Goal: Transaction & Acquisition: Purchase product/service

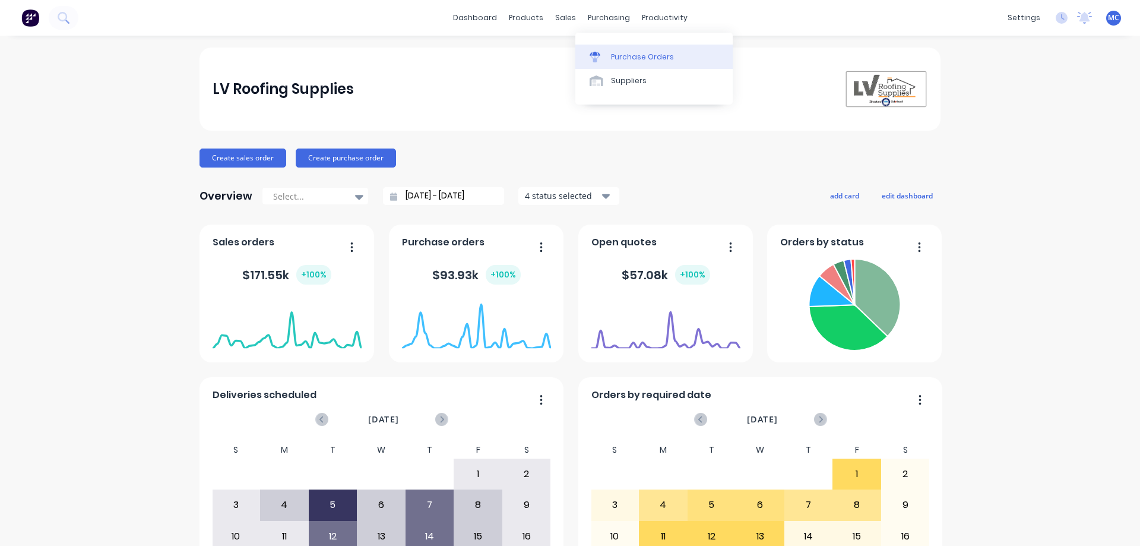
click at [623, 52] on div "Purchase Orders" at bounding box center [642, 57] width 63 height 11
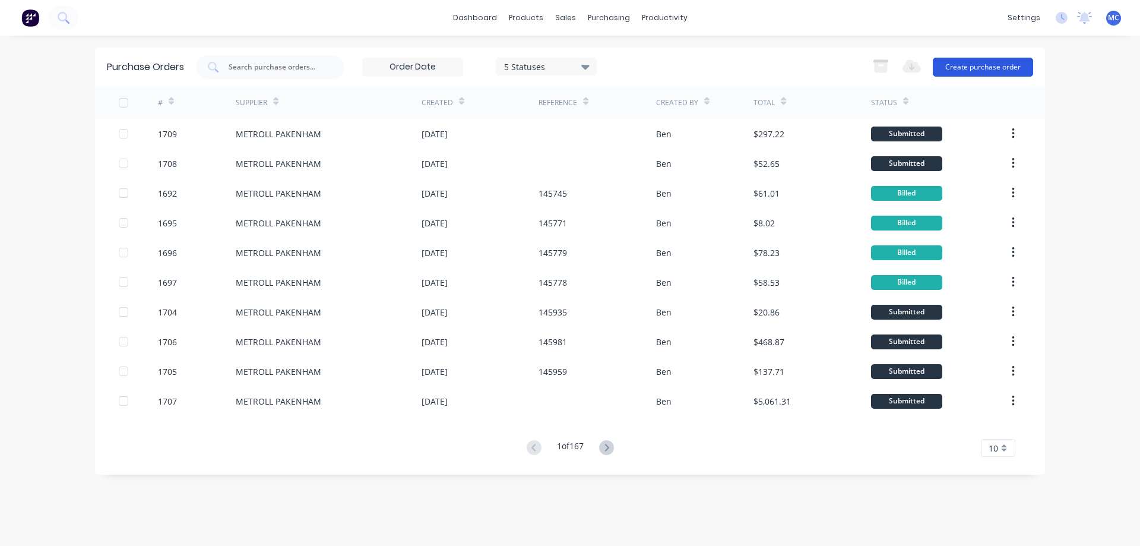
click at [984, 68] on button "Create purchase order" at bounding box center [983, 67] width 100 height 19
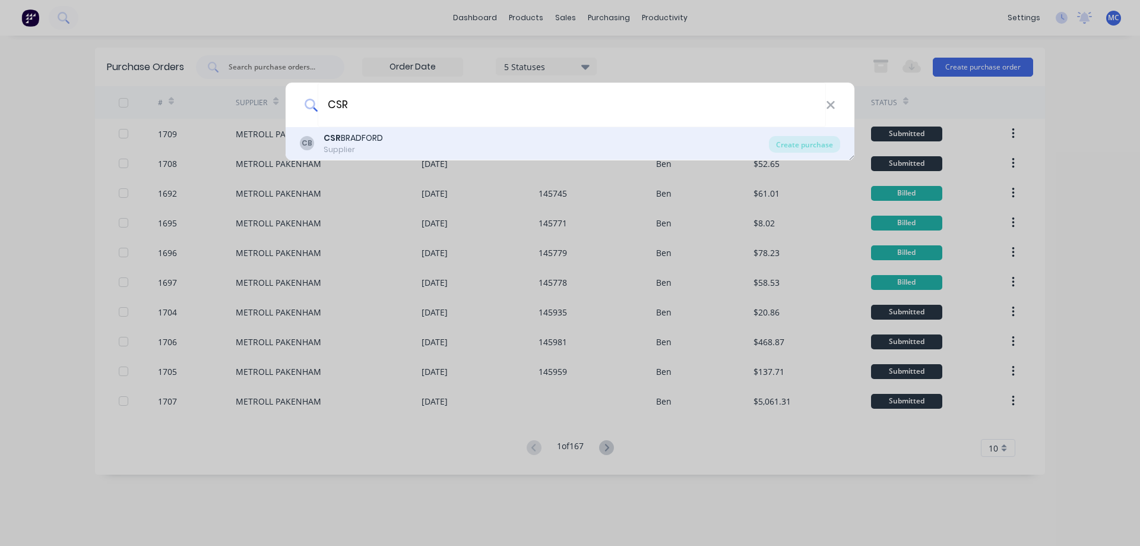
type input "CSR"
click at [411, 144] on div "CB CSR BRADFORD Supplier" at bounding box center [534, 143] width 469 height 23
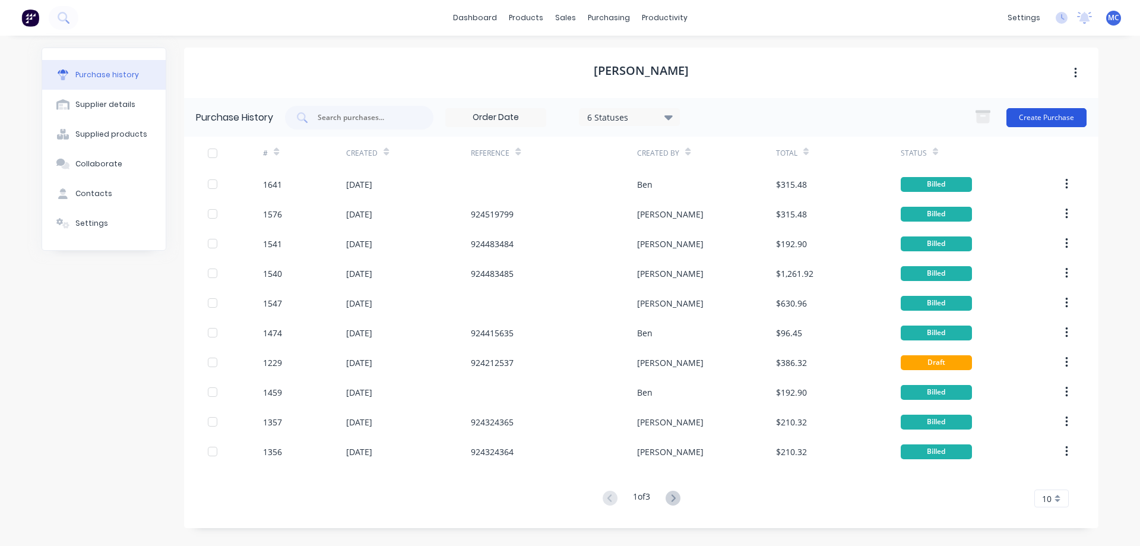
click at [1066, 118] on button "Create Purchase" at bounding box center [1046, 117] width 80 height 19
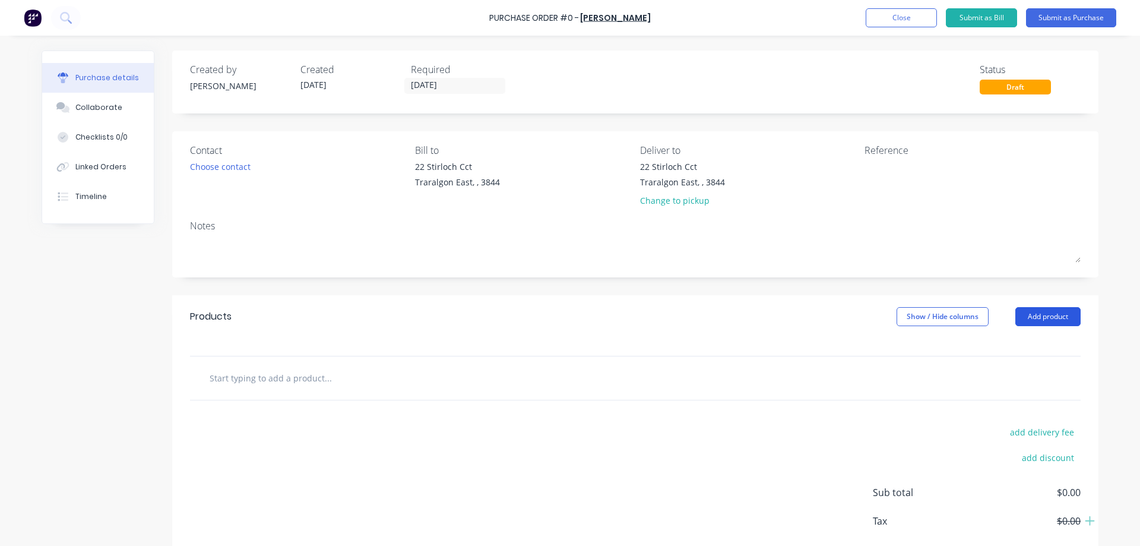
click at [1052, 314] on button "Add product" at bounding box center [1047, 316] width 65 height 19
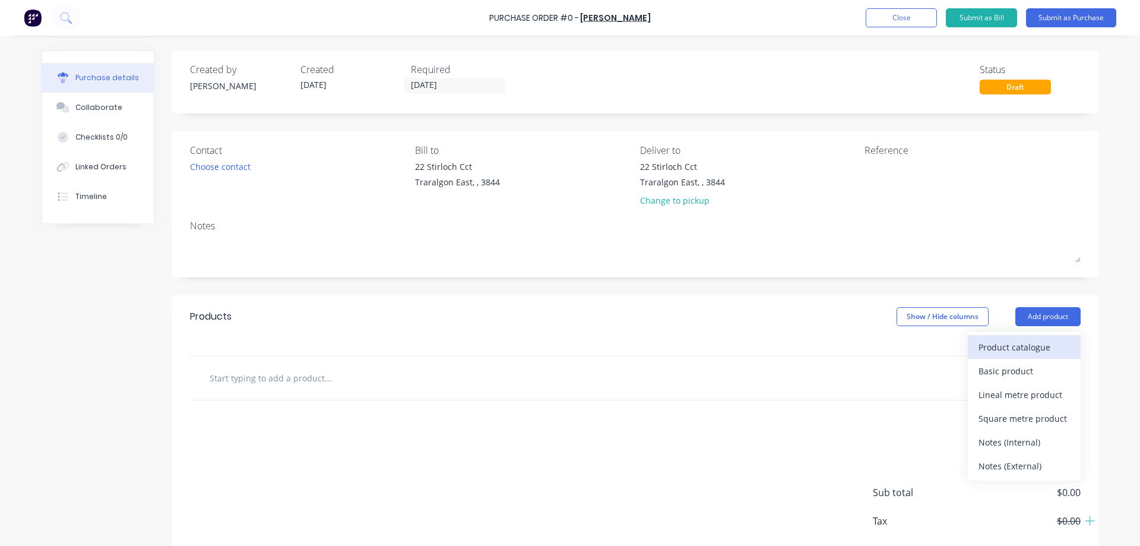
click at [984, 344] on div "Product catalogue" at bounding box center [1023, 346] width 91 height 17
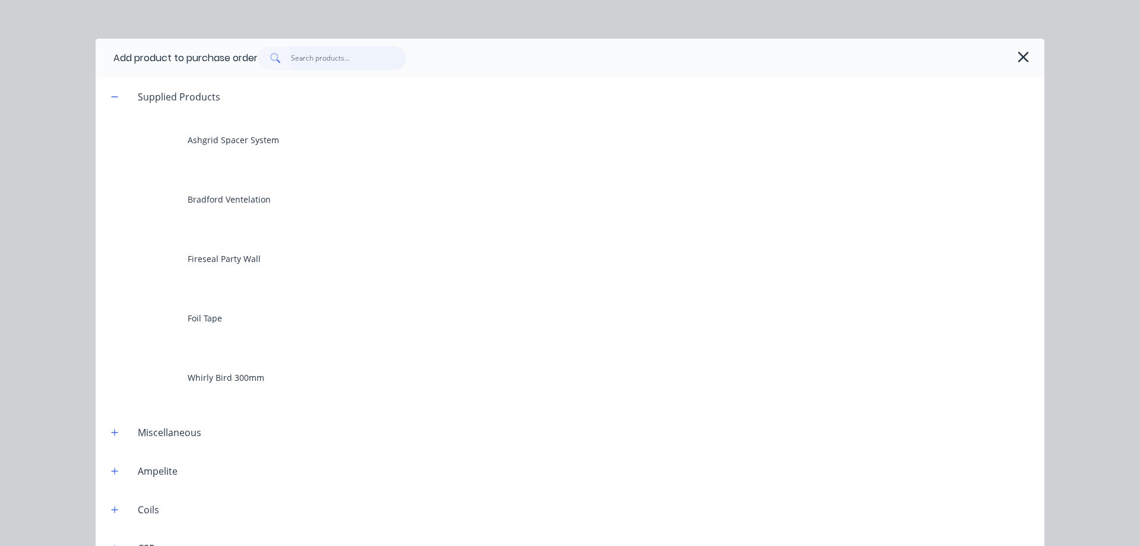
click at [302, 60] on input "text" at bounding box center [349, 58] width 116 height 24
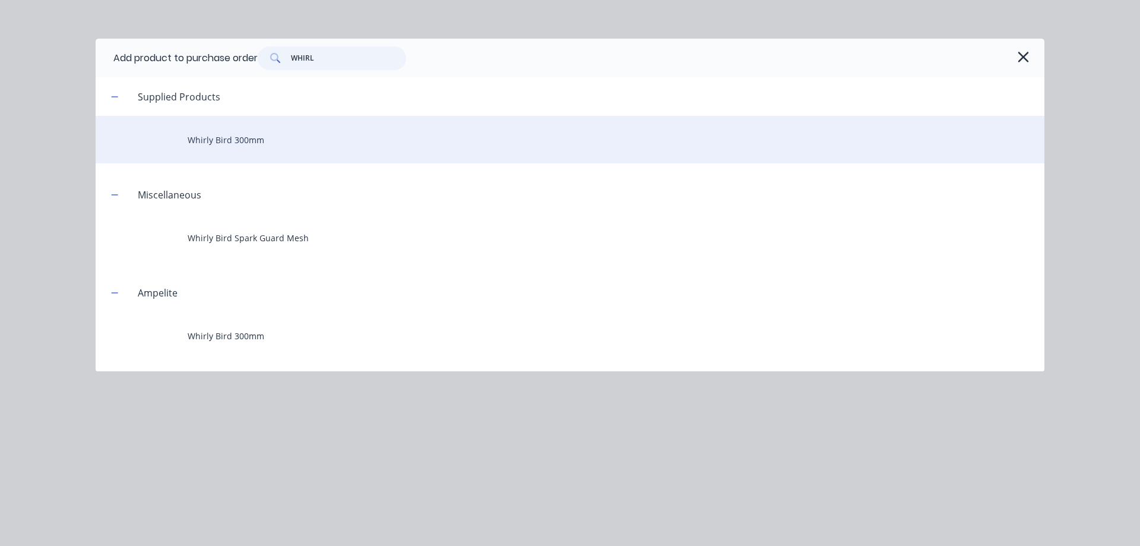
type input "WHIRL"
click at [240, 138] on div "Whirly Bird 300mm" at bounding box center [570, 139] width 949 height 47
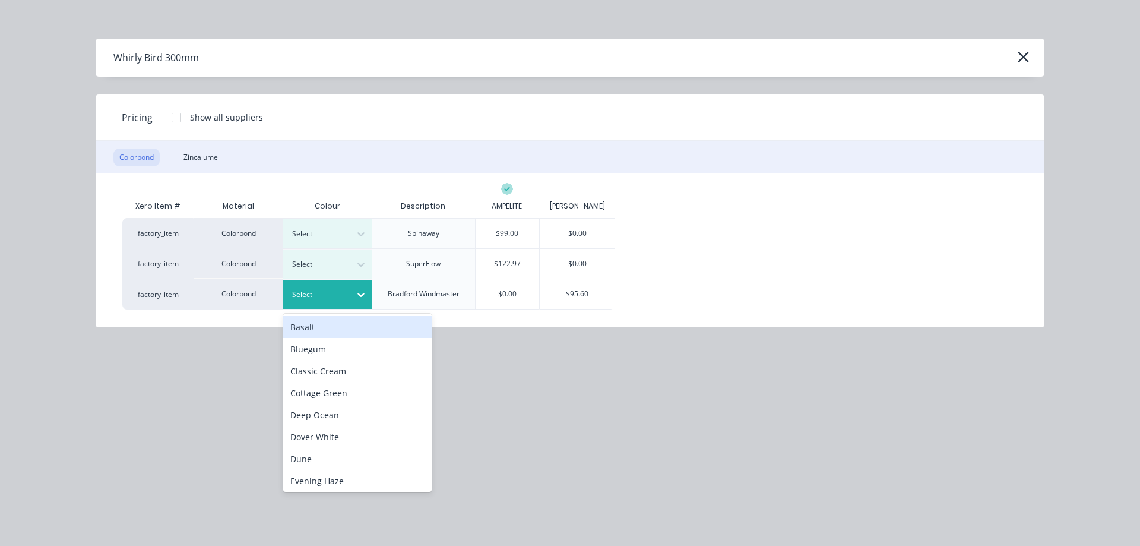
click at [331, 297] on div at bounding box center [318, 294] width 53 height 13
type input "IR"
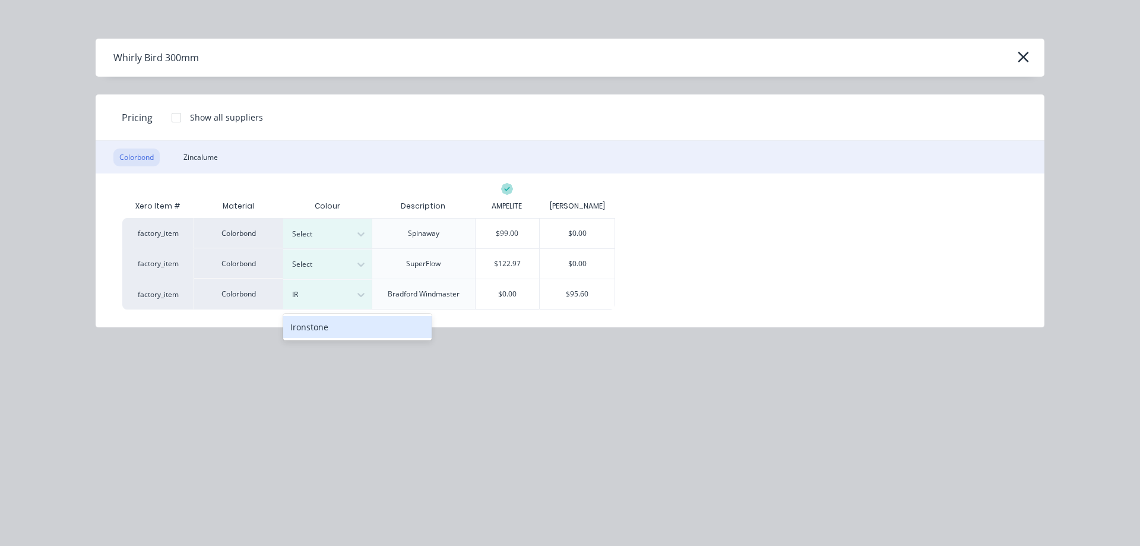
click at [312, 332] on div "Ironstone" at bounding box center [357, 327] width 148 height 22
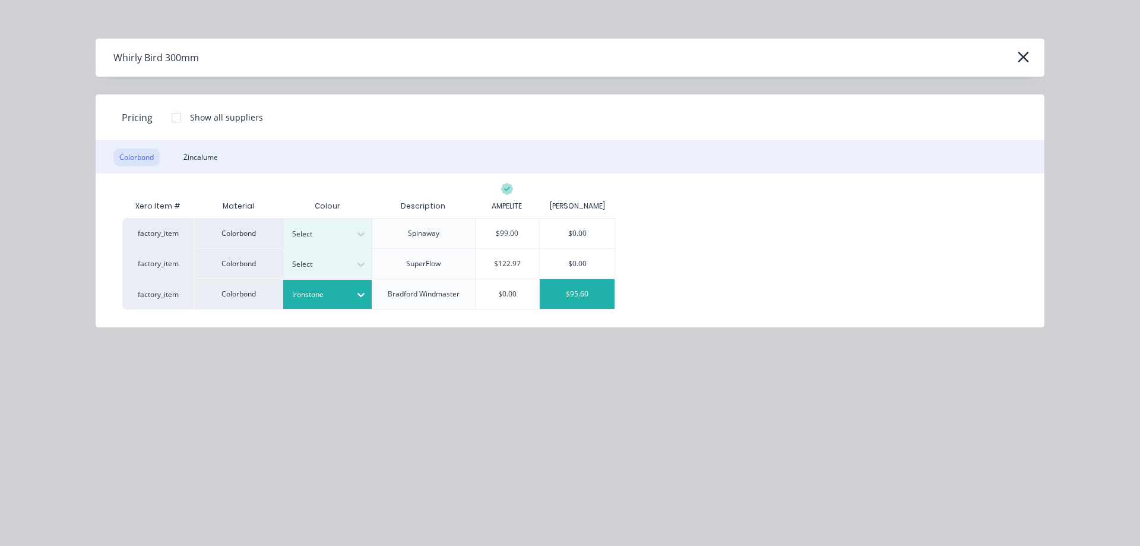
click at [595, 296] on div "$95.60" at bounding box center [577, 294] width 75 height 30
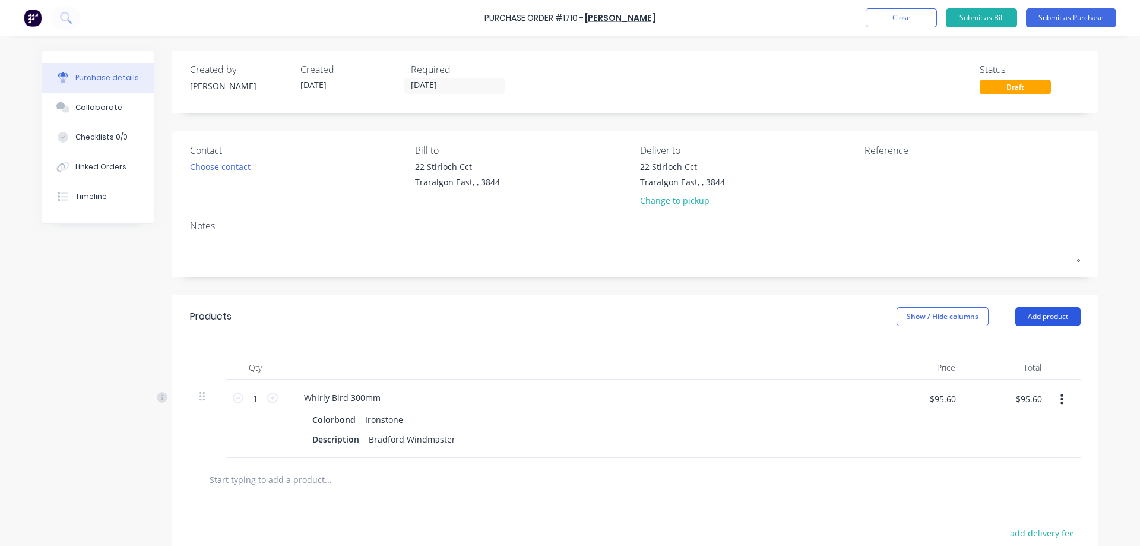
click at [1041, 317] on button "Add product" at bounding box center [1047, 316] width 65 height 19
click at [1020, 343] on div "Product catalogue" at bounding box center [1023, 346] width 91 height 17
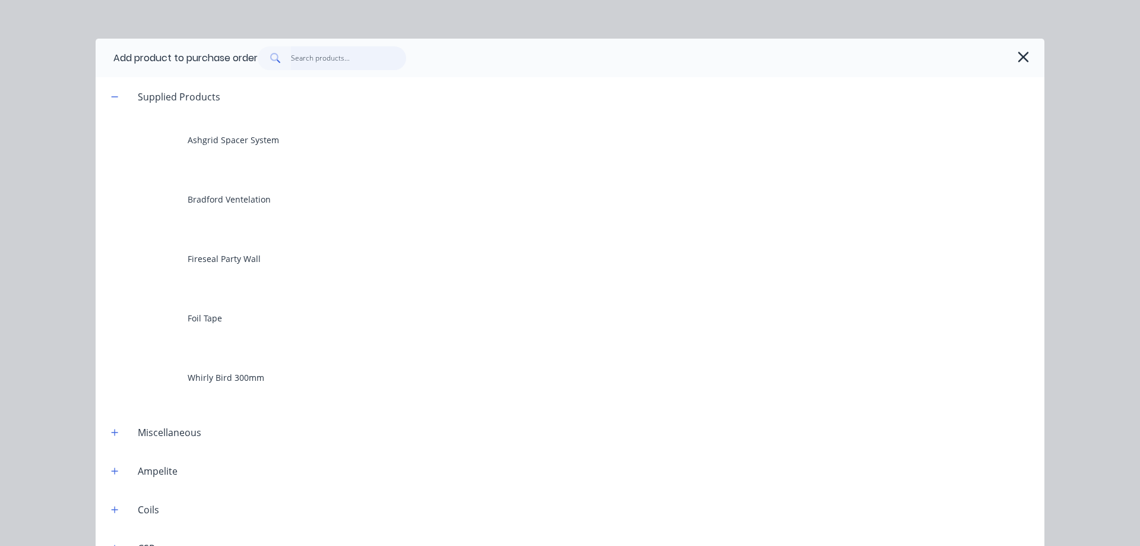
click at [312, 62] on input "text" at bounding box center [349, 58] width 116 height 24
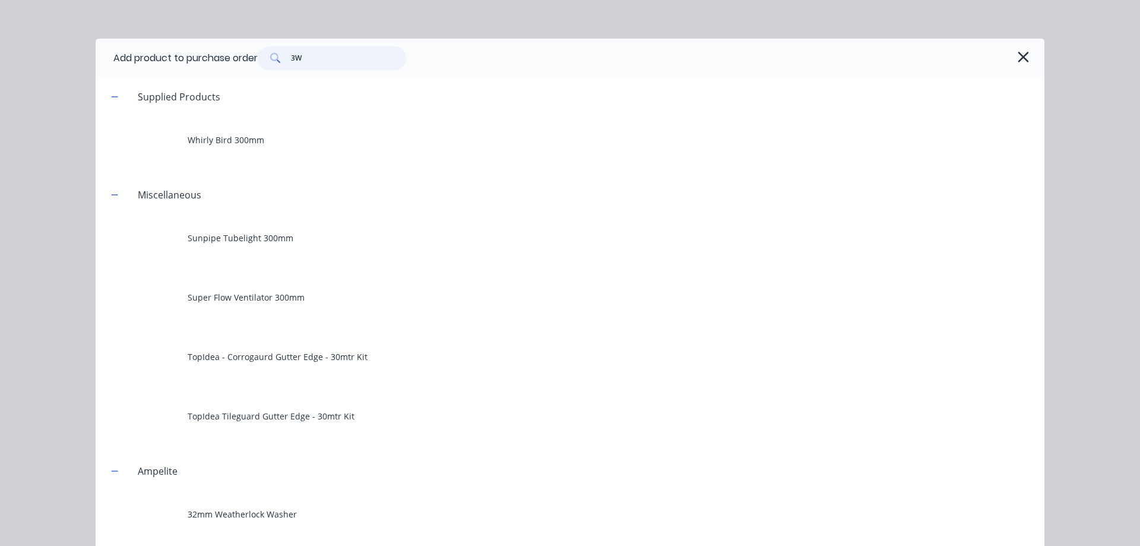
type input "3"
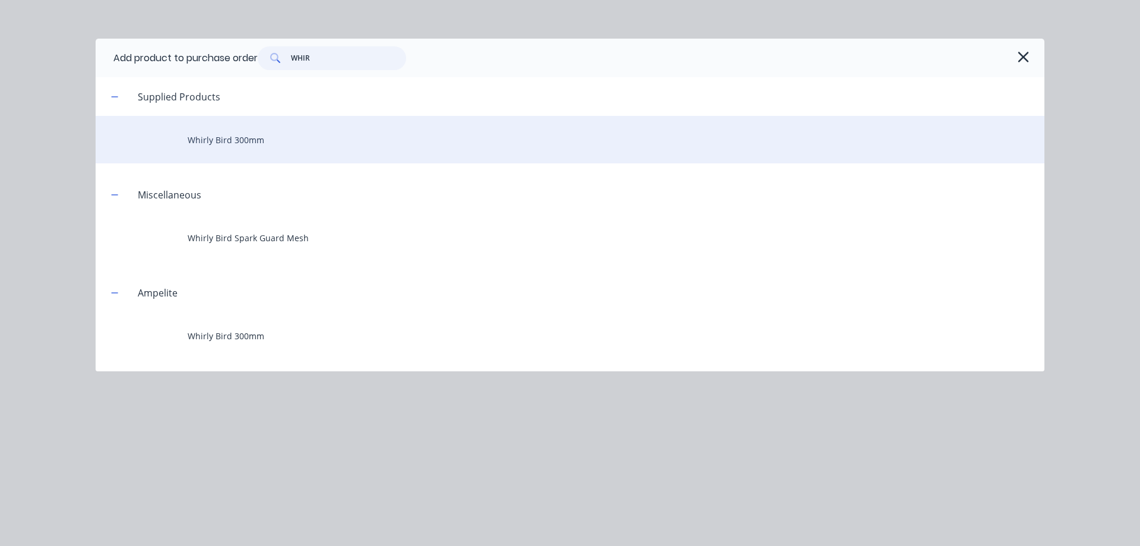
type input "WHIR"
click at [265, 144] on div "Whirly Bird 300mm" at bounding box center [570, 139] width 949 height 47
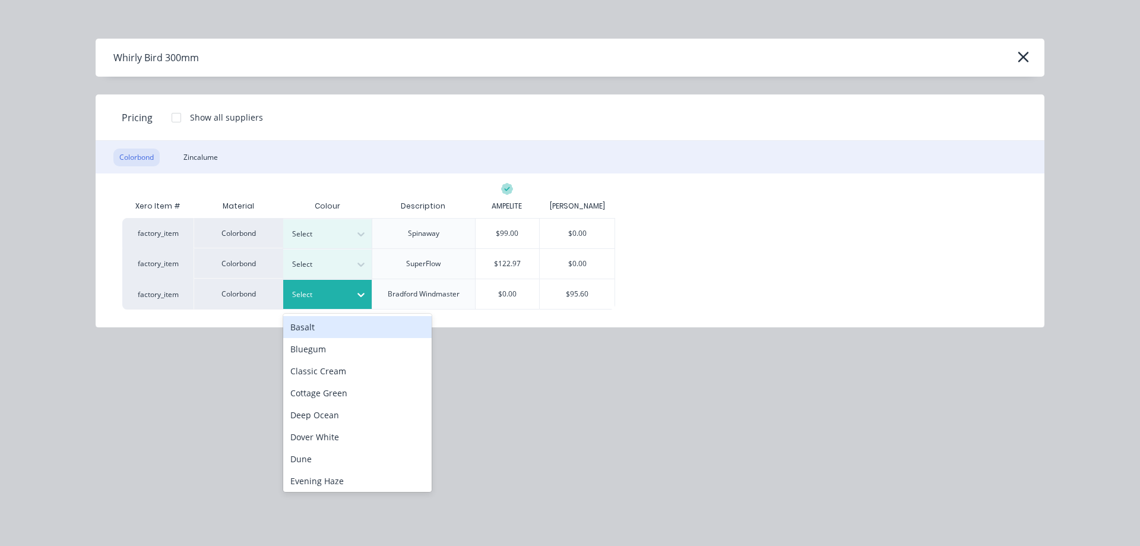
click at [340, 297] on div at bounding box center [318, 294] width 53 height 13
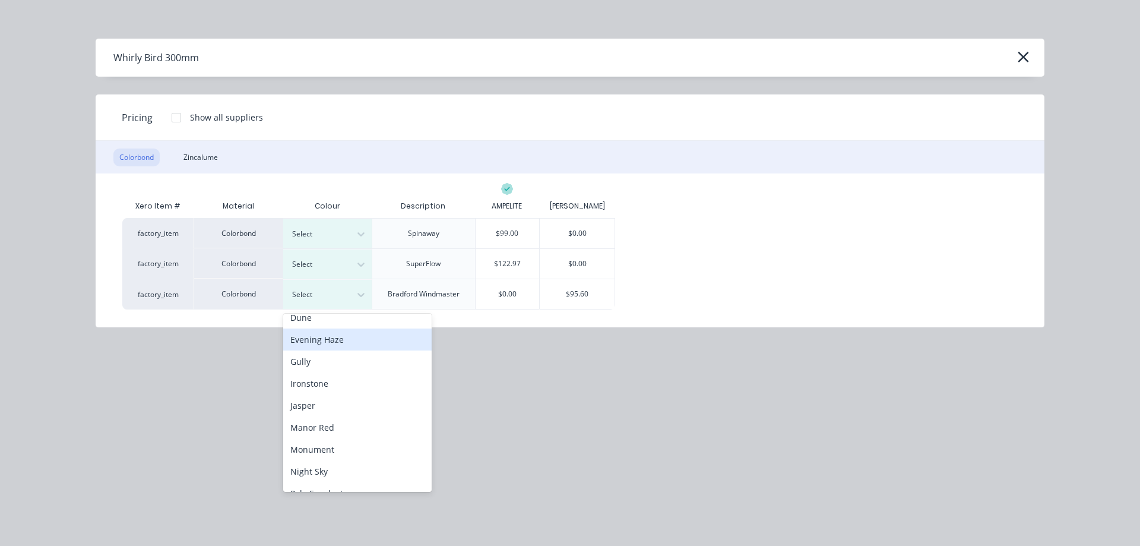
scroll to position [142, 0]
click at [353, 424] on div "Manor Red" at bounding box center [357, 426] width 148 height 22
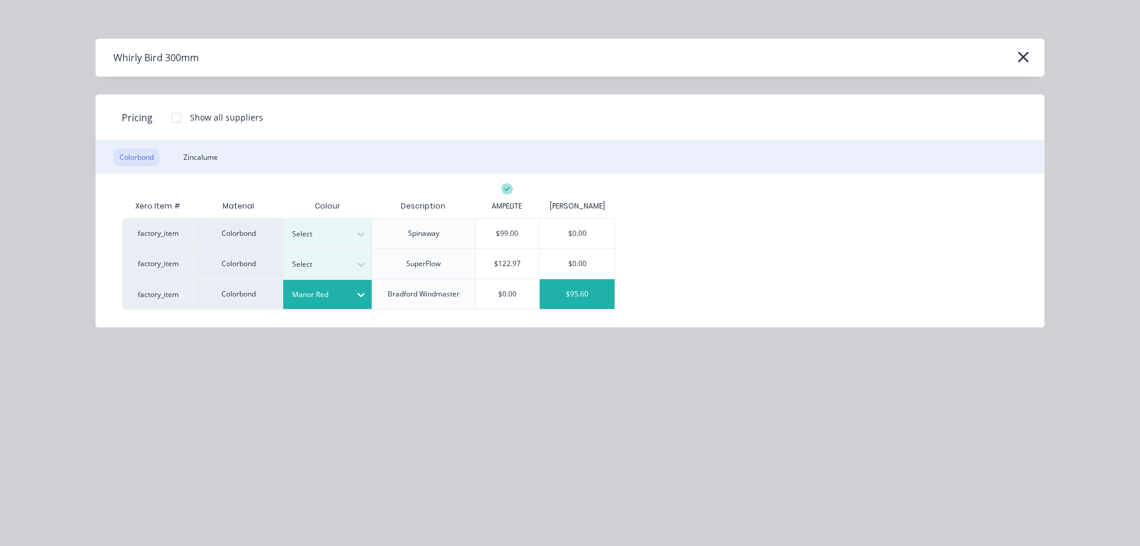
click at [594, 291] on div "$95.60" at bounding box center [577, 294] width 75 height 30
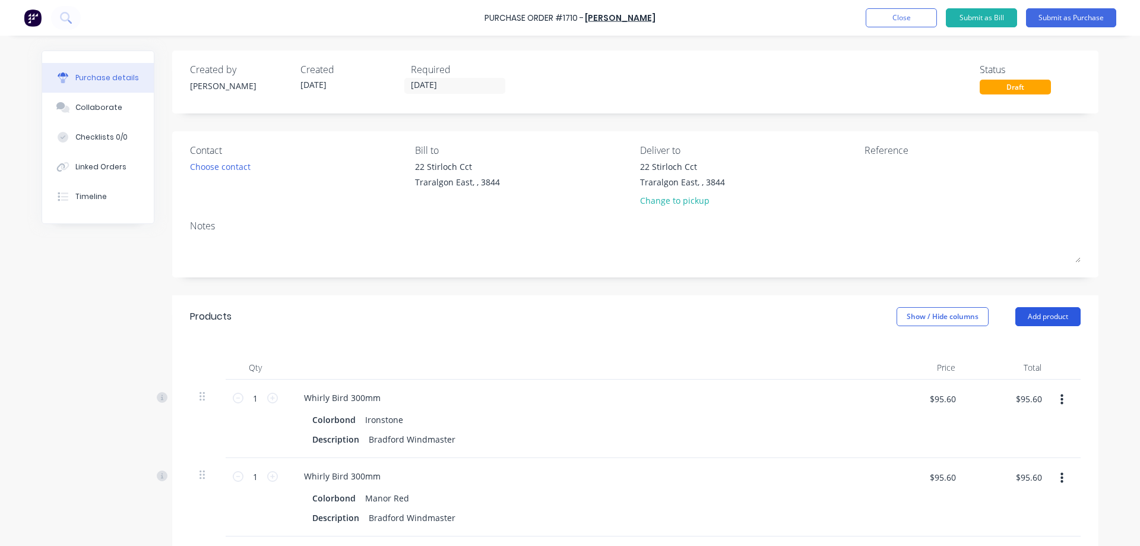
click at [1054, 312] on button "Add product" at bounding box center [1047, 316] width 65 height 19
click at [1028, 337] on button "Product catalogue" at bounding box center [1024, 347] width 113 height 24
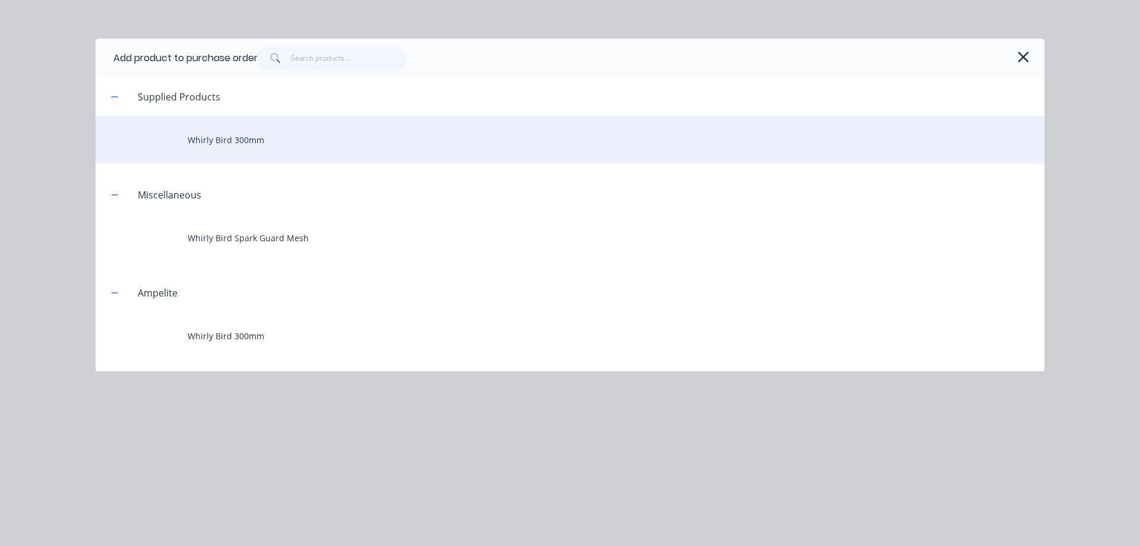
click at [244, 147] on div "Whirly Bird 300mm" at bounding box center [570, 139] width 949 height 47
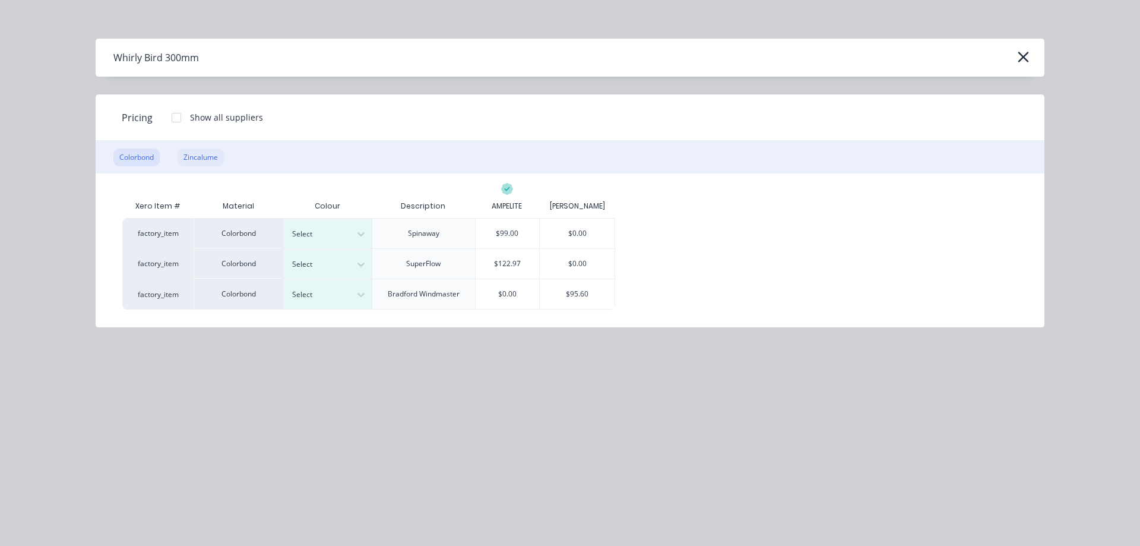
click at [204, 153] on div "Zincalume" at bounding box center [201, 157] width 46 height 18
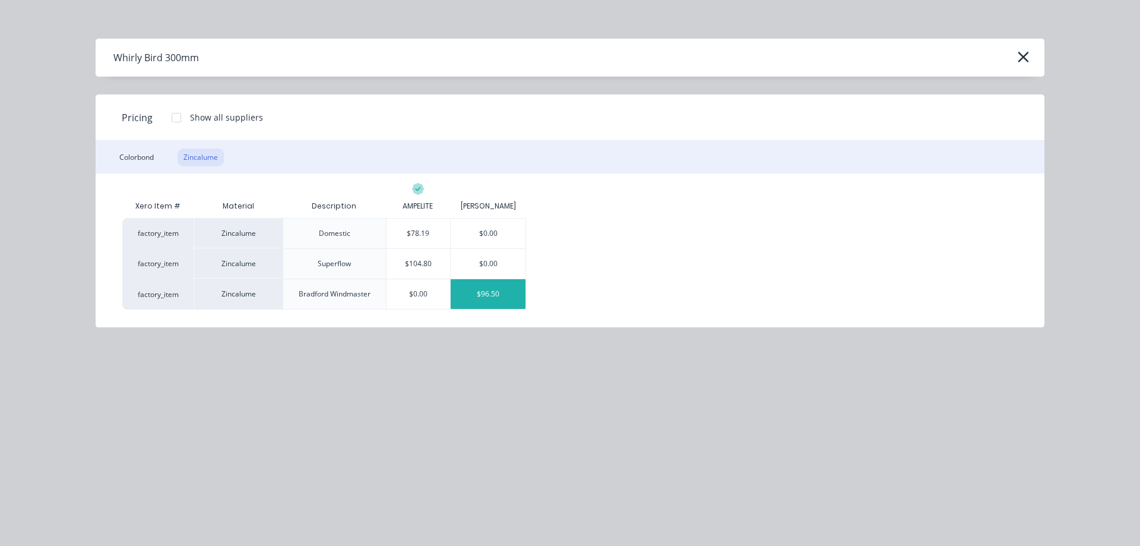
click at [490, 296] on div "$96.50" at bounding box center [488, 294] width 75 height 30
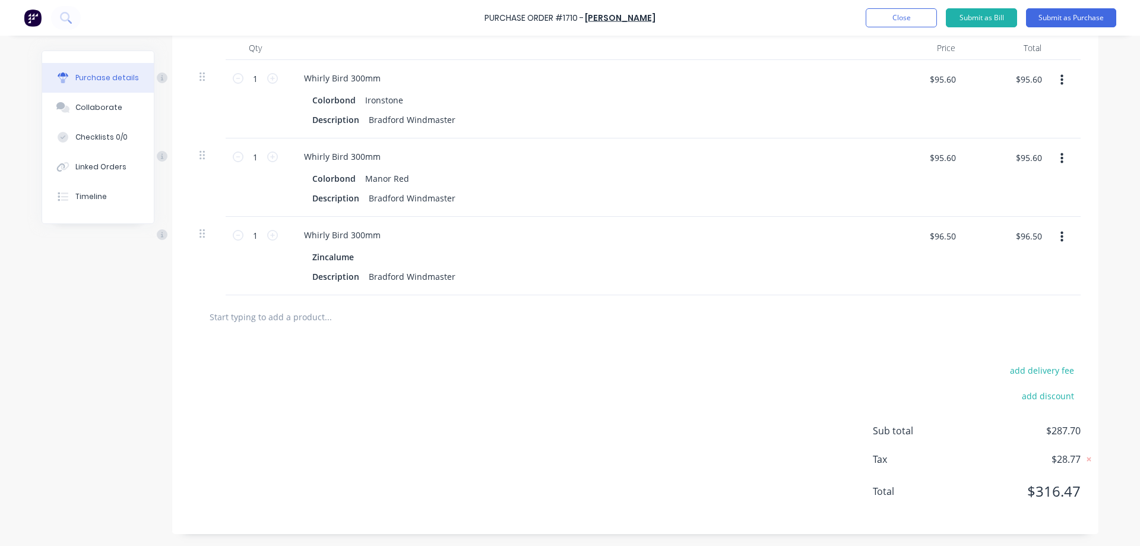
scroll to position [0, 0]
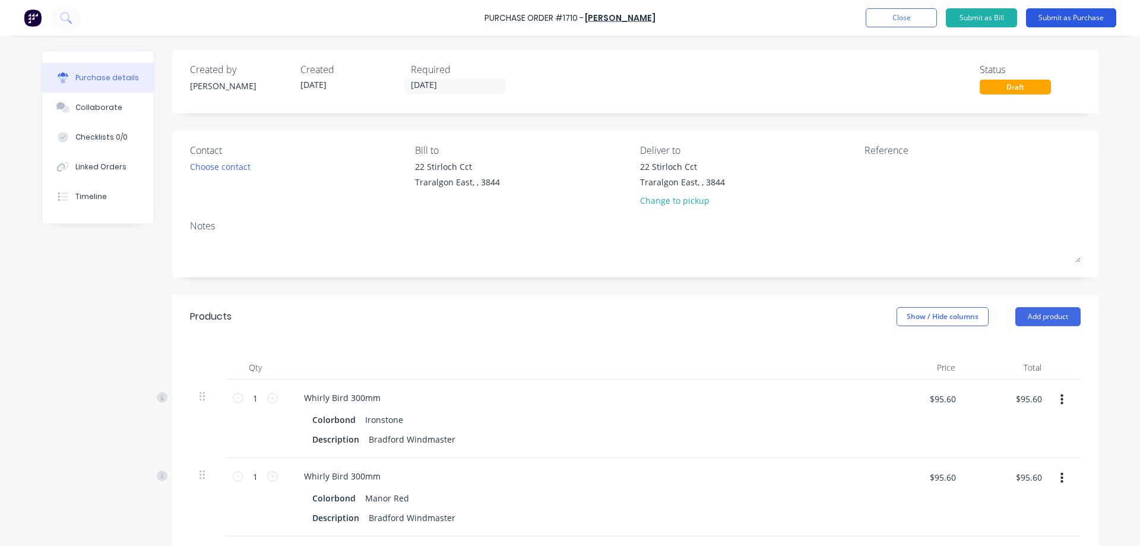
click at [1068, 16] on button "Submit as Purchase" at bounding box center [1071, 17] width 90 height 19
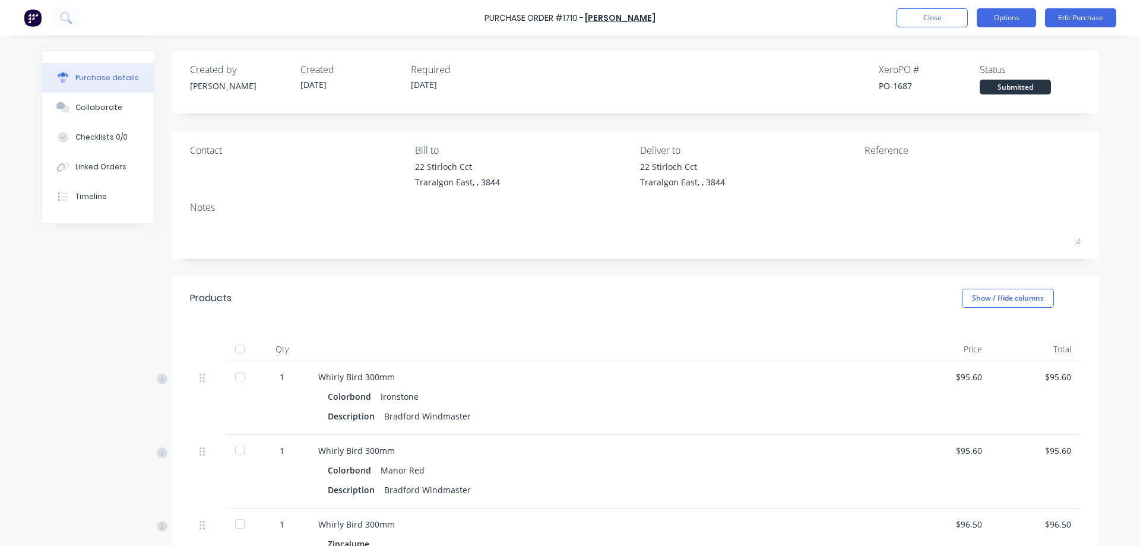
click at [1002, 15] on button "Options" at bounding box center [1006, 17] width 59 height 19
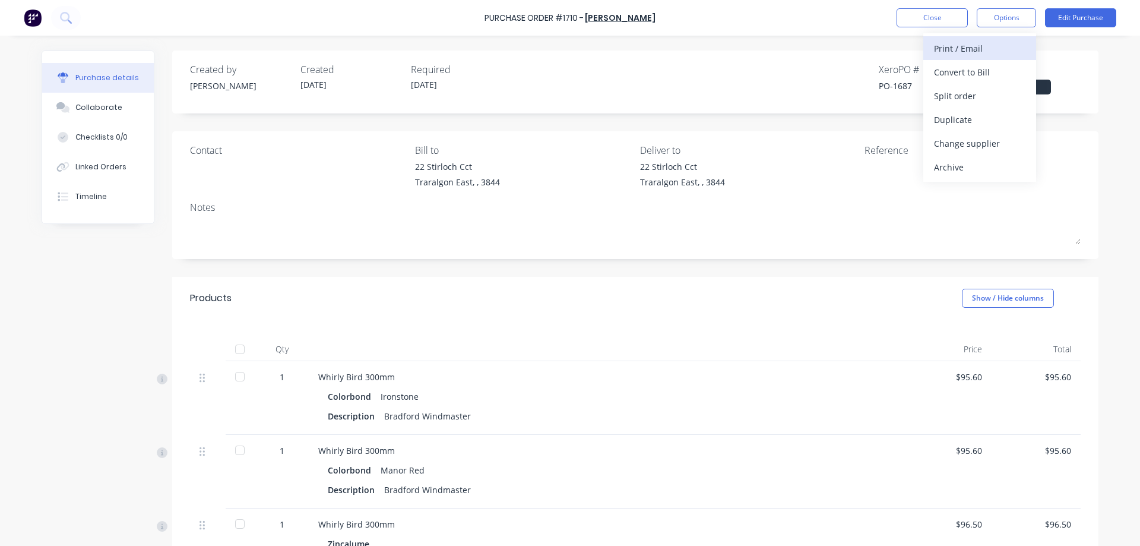
click at [980, 47] on div "Print / Email" at bounding box center [979, 48] width 91 height 17
click at [972, 73] on div "With pricing" at bounding box center [979, 72] width 91 height 17
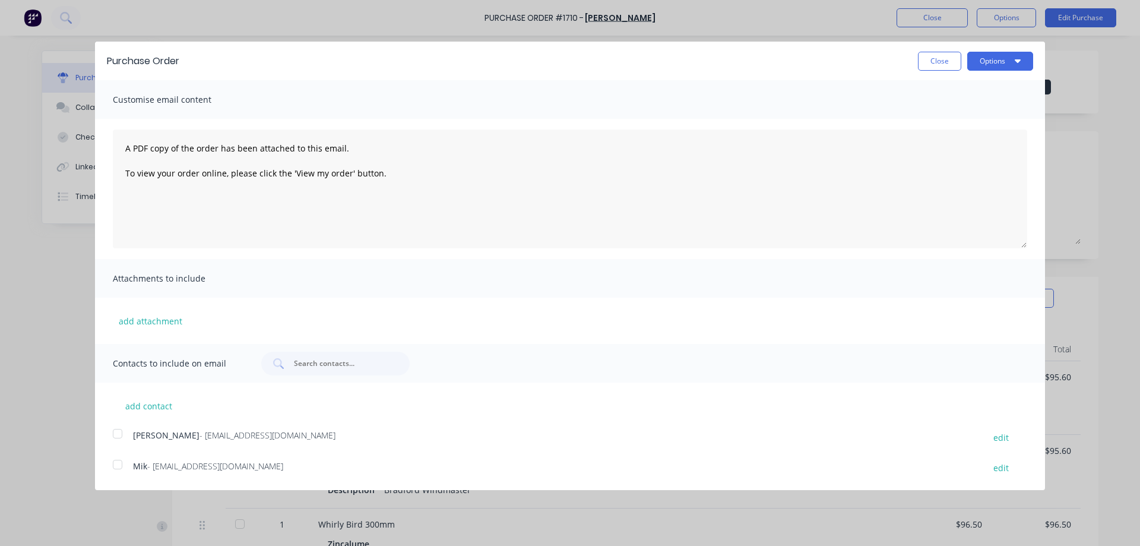
click at [121, 431] on div at bounding box center [118, 433] width 24 height 24
click at [1001, 64] on button "Options" at bounding box center [1000, 61] width 66 height 19
click at [982, 108] on div "Email" at bounding box center [976, 114] width 91 height 17
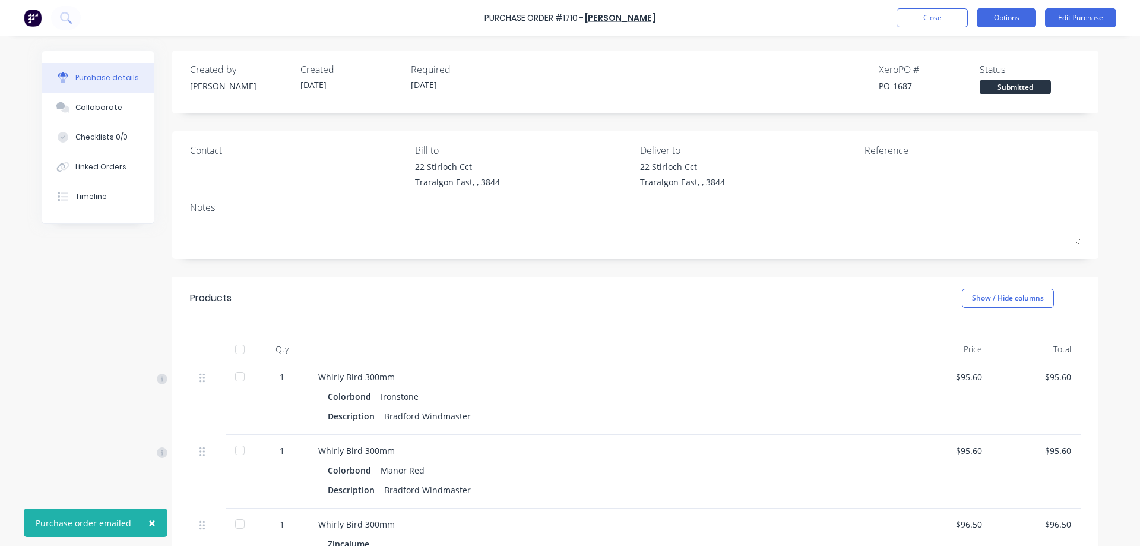
click at [1009, 15] on button "Options" at bounding box center [1006, 17] width 59 height 19
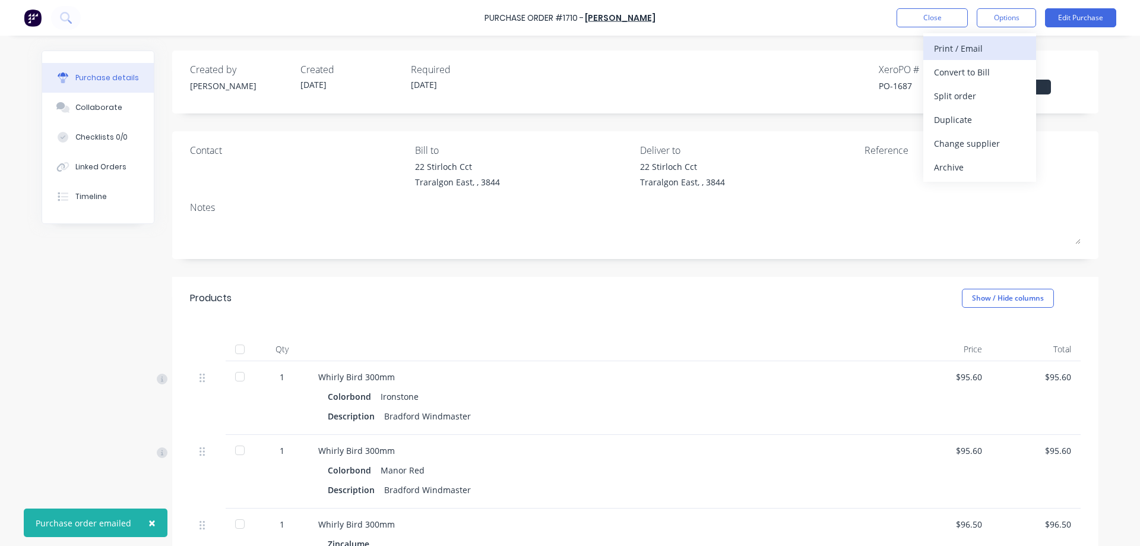
click at [961, 49] on div "Print / Email" at bounding box center [979, 48] width 91 height 17
click at [974, 71] on div "With pricing" at bounding box center [979, 72] width 91 height 17
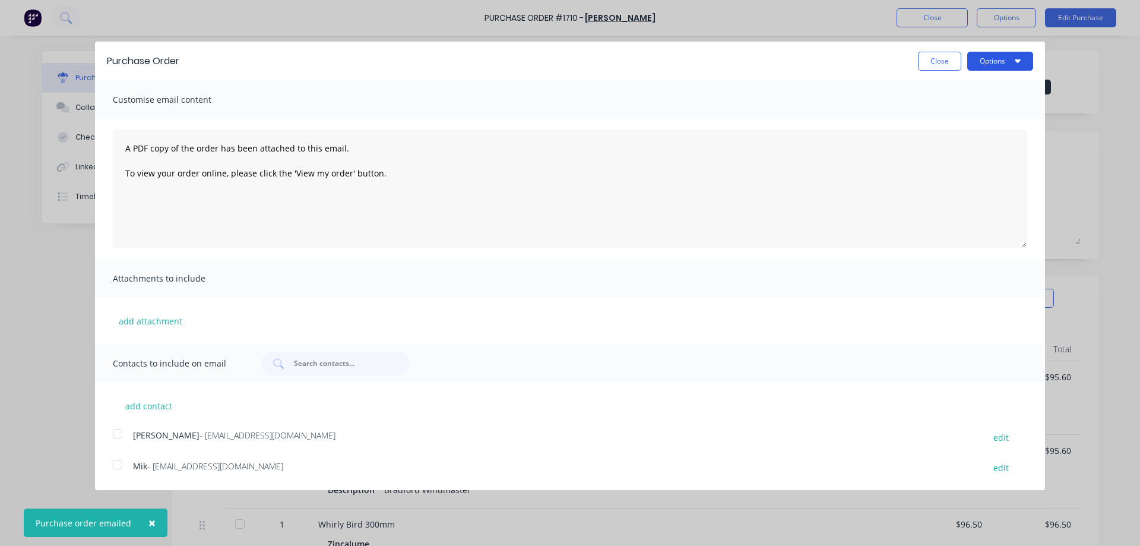
click at [996, 68] on button "Options" at bounding box center [1000, 61] width 66 height 19
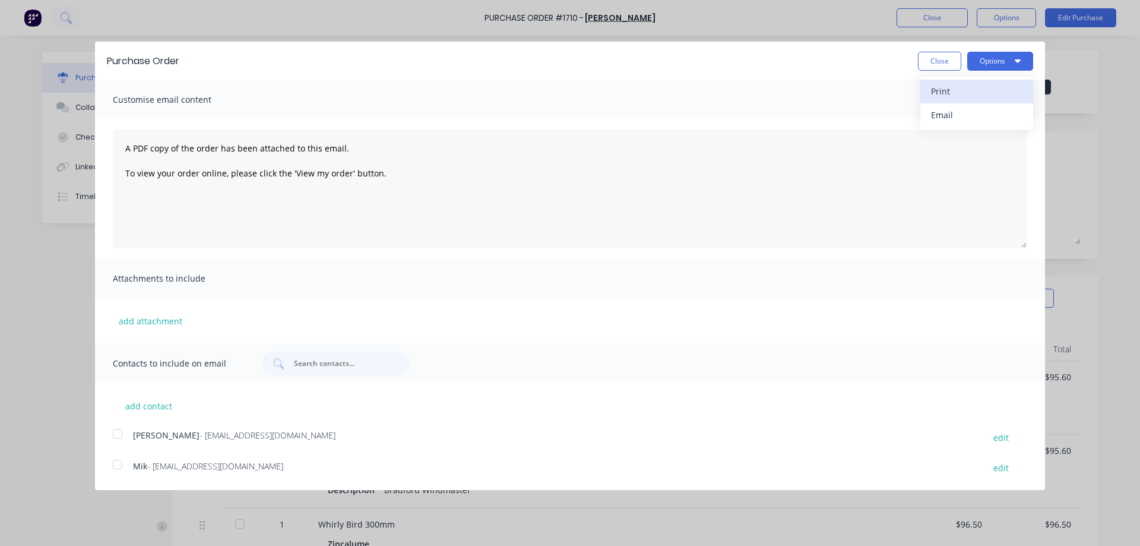
click at [986, 94] on div "Print" at bounding box center [976, 91] width 91 height 17
